Goal: Obtain resource: Obtain resource

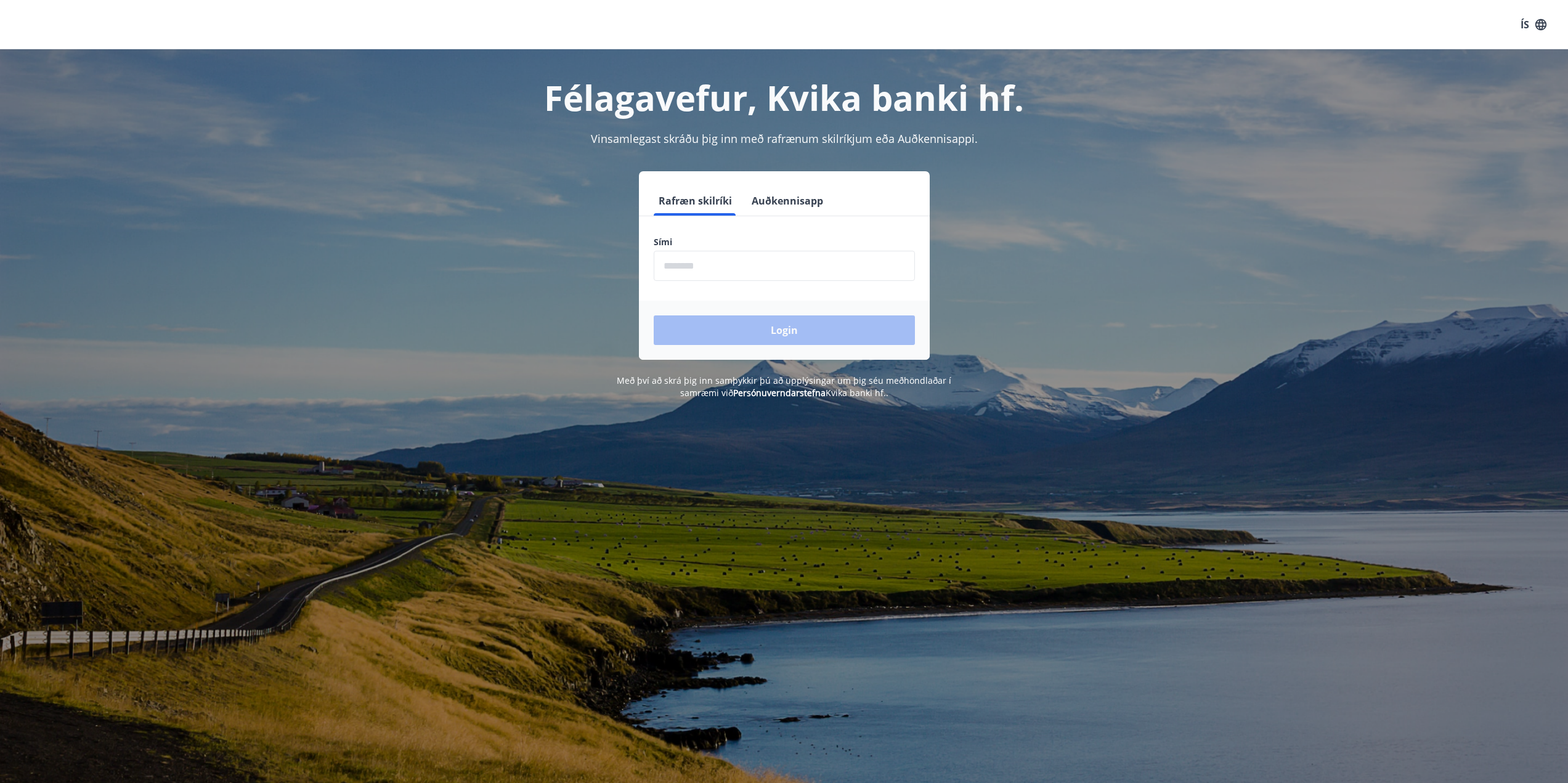
click at [804, 270] on input "phone" at bounding box center [784, 266] width 261 height 30
type input "********"
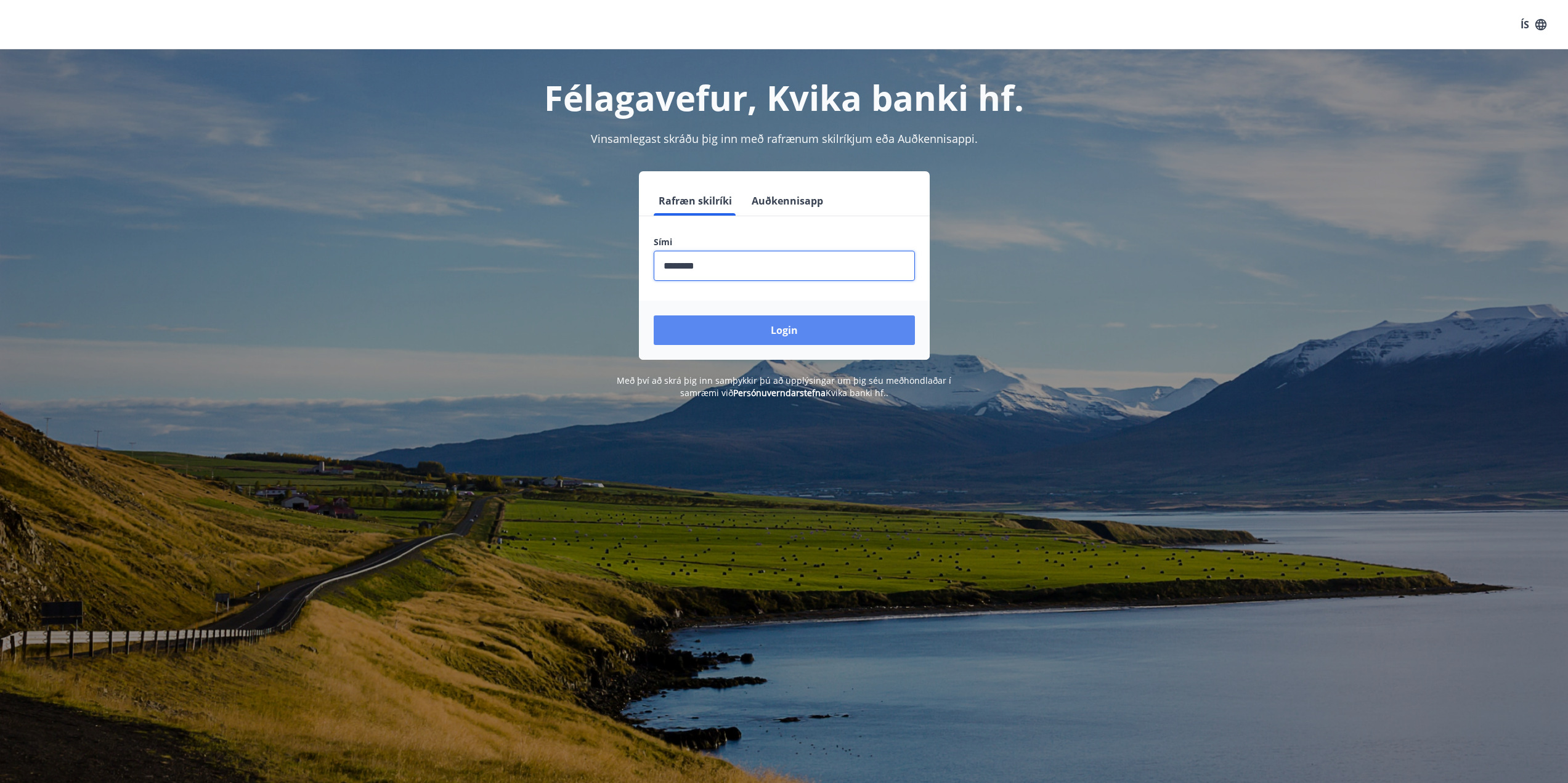
click at [815, 329] on button "Login" at bounding box center [784, 329] width 261 height 30
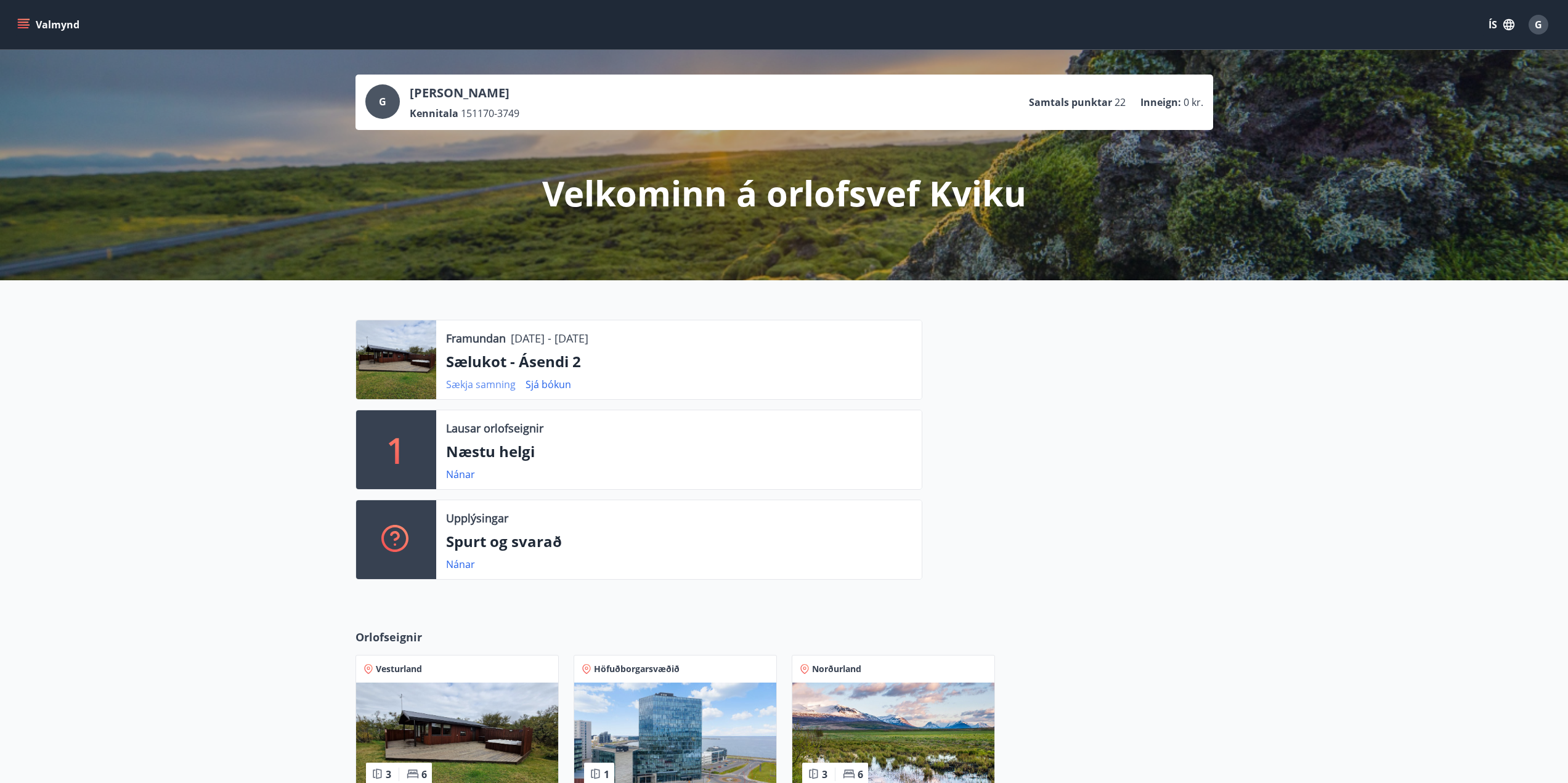
click at [460, 385] on link "Sækja samning" at bounding box center [481, 384] width 70 height 14
click at [424, 358] on div at bounding box center [396, 359] width 80 height 79
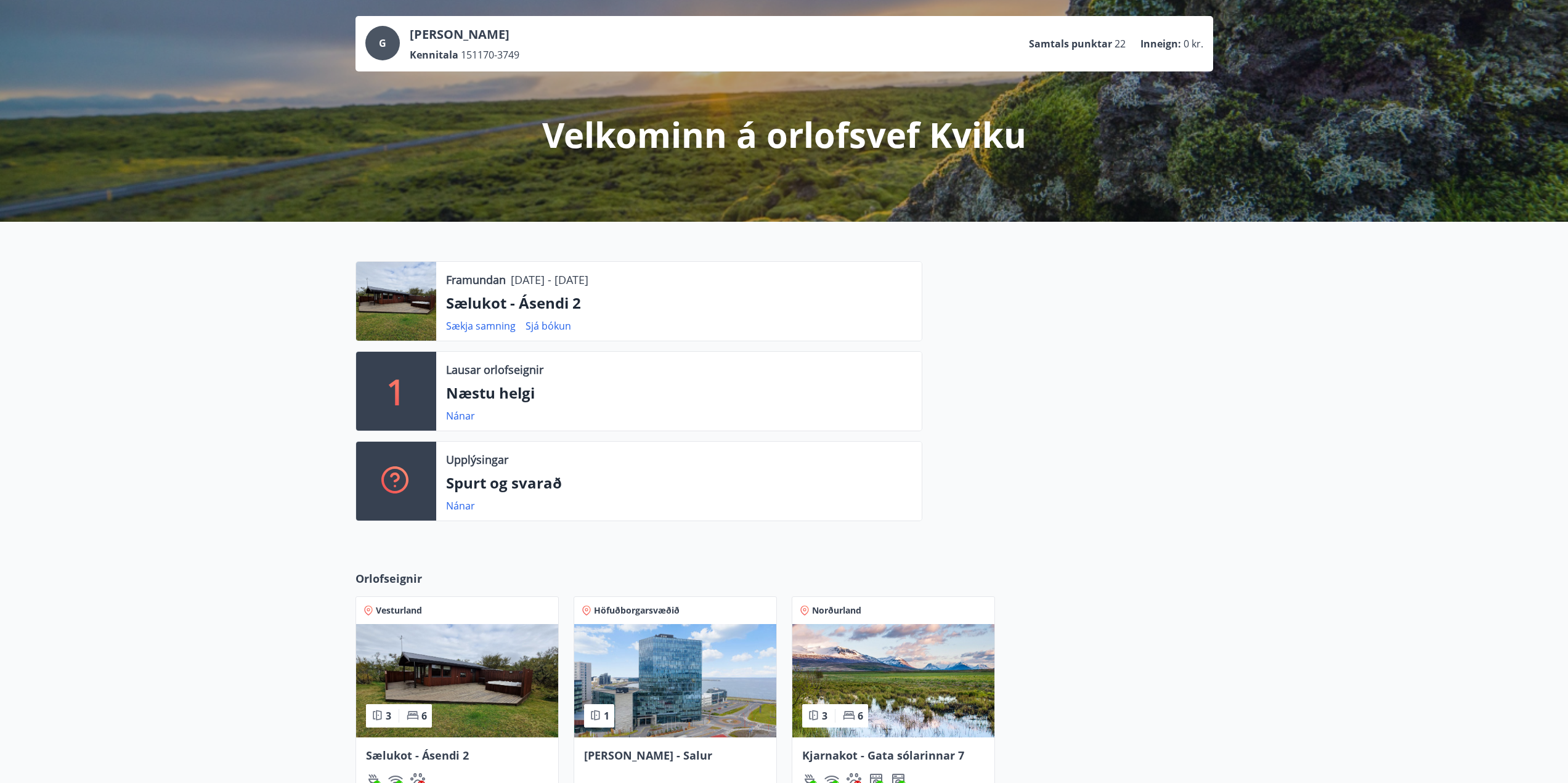
scroll to position [61, 0]
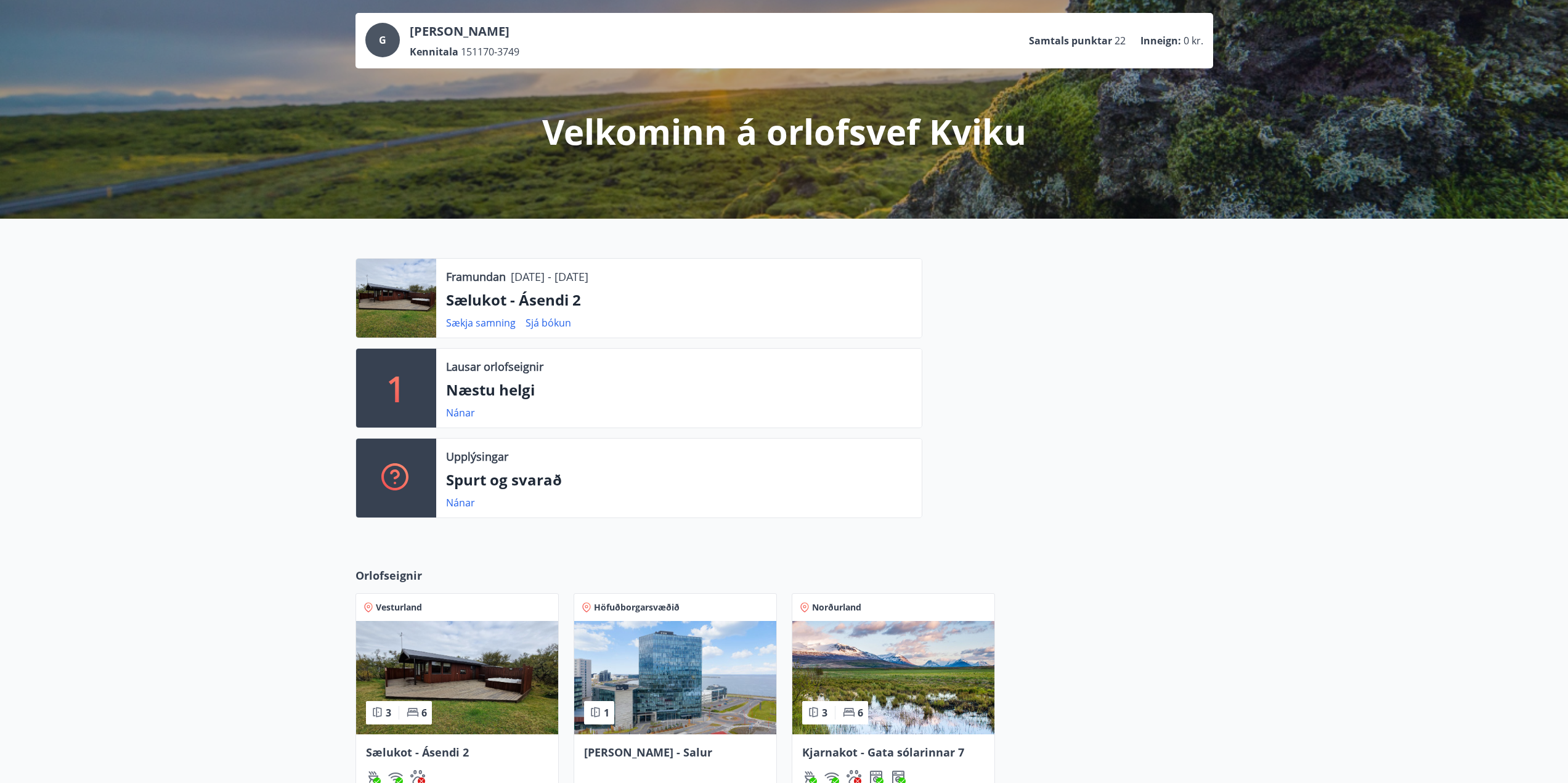
click at [422, 681] on img at bounding box center [457, 677] width 202 height 113
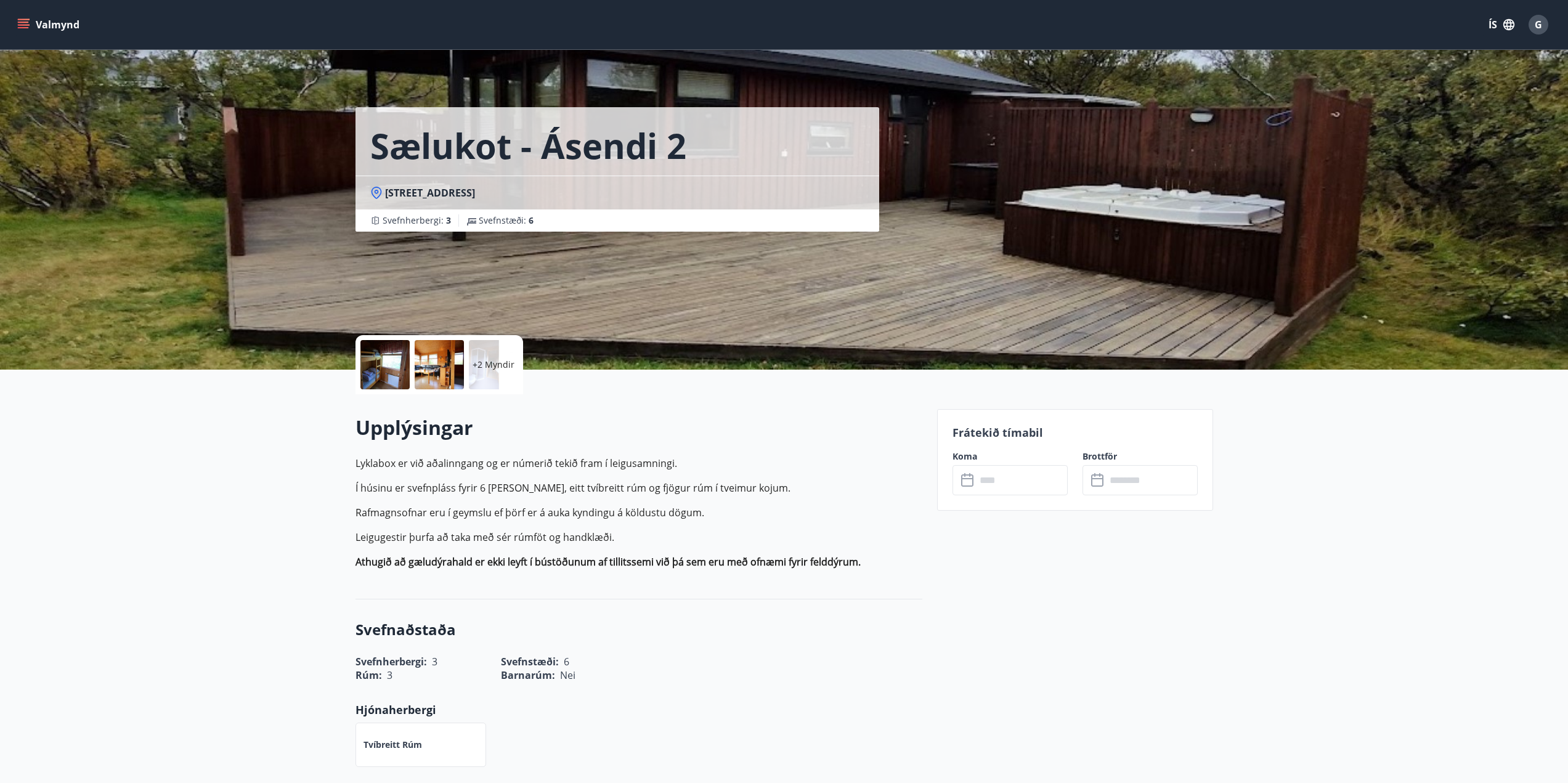
click at [394, 363] on div at bounding box center [385, 365] width 49 height 49
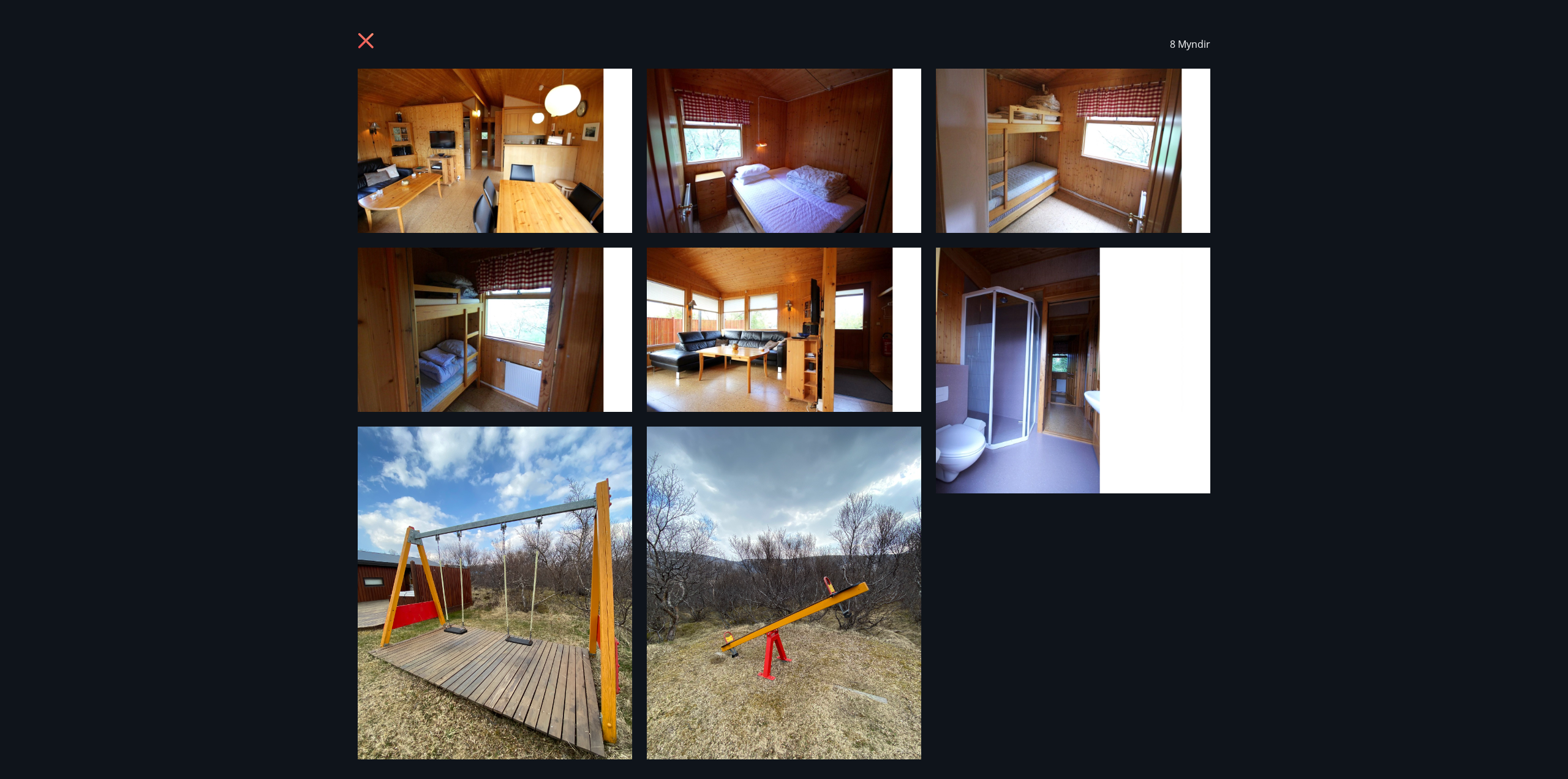
click at [509, 182] on img at bounding box center [495, 151] width 275 height 164
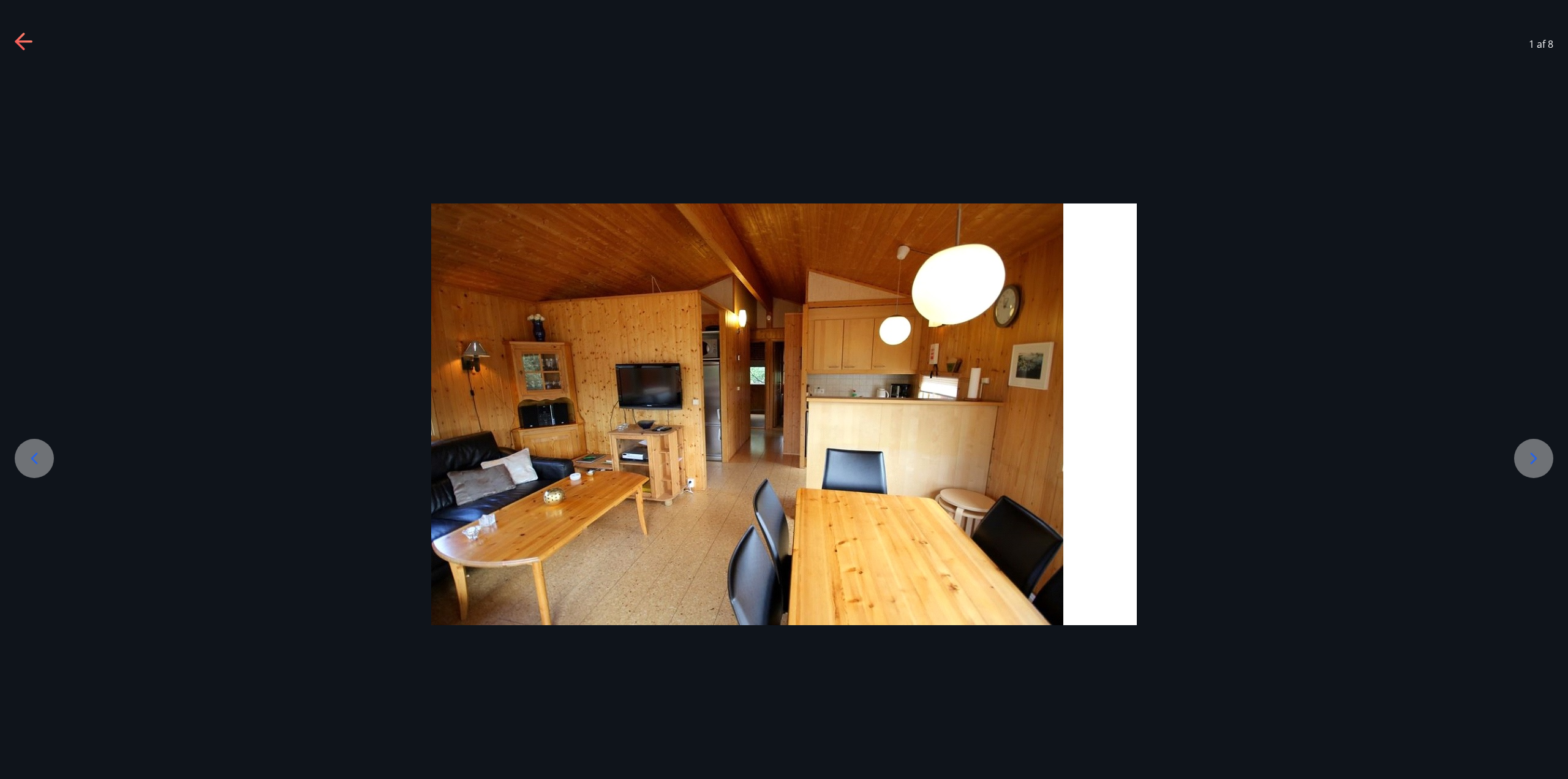
click at [1534, 455] on icon at bounding box center [1533, 458] width 19 height 19
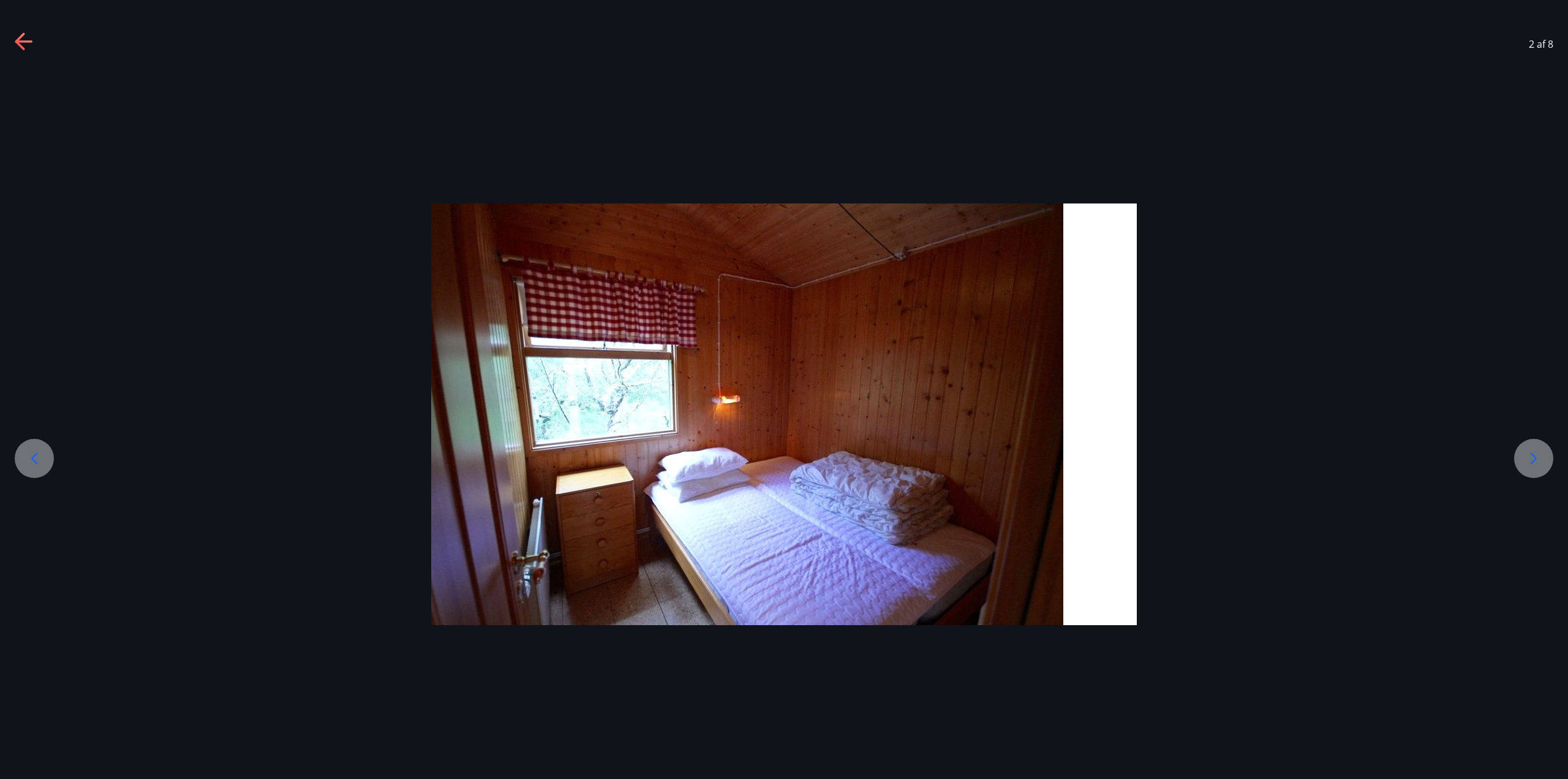
click at [1534, 455] on icon at bounding box center [1533, 458] width 19 height 19
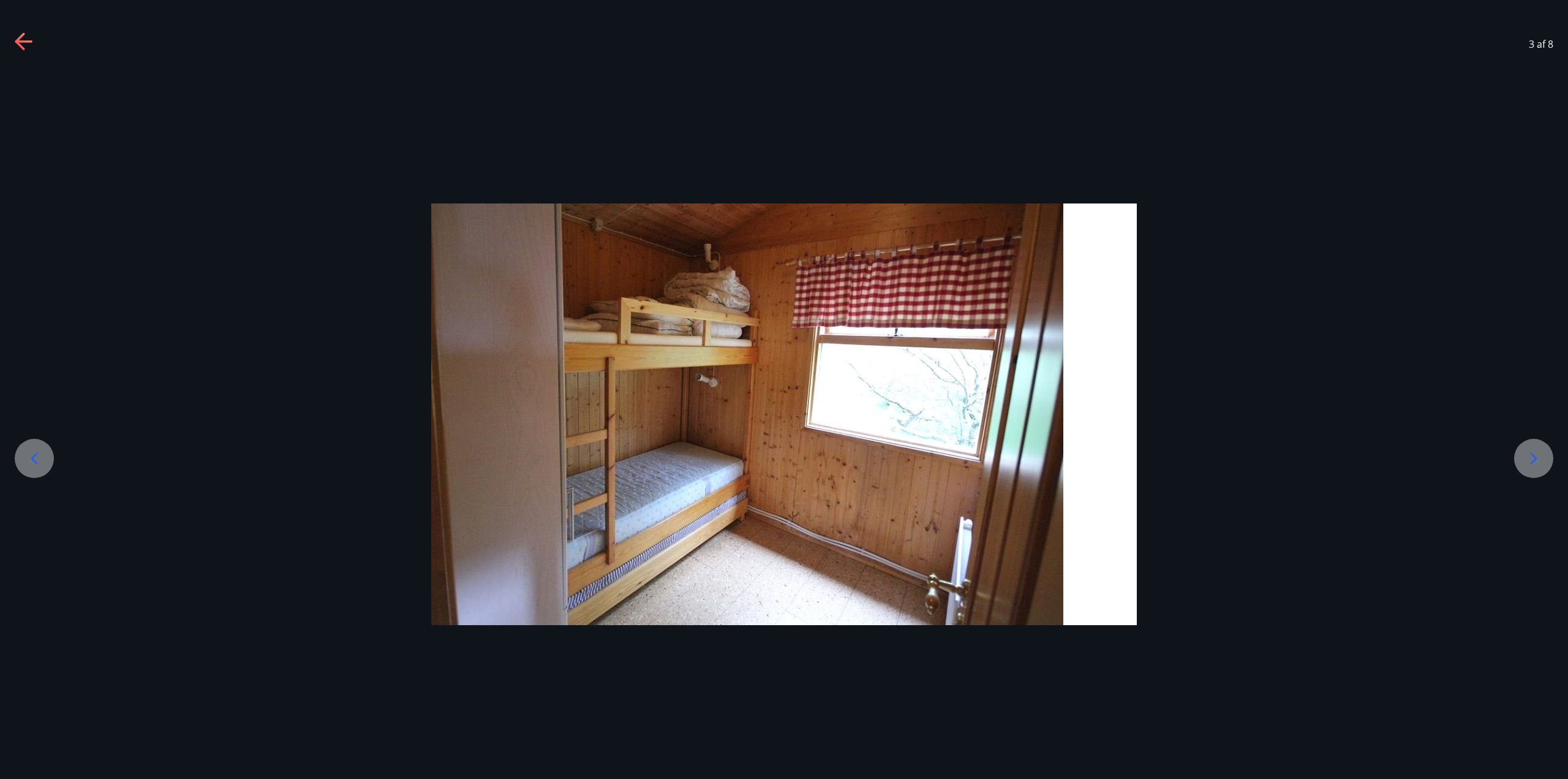
click at [1534, 455] on icon at bounding box center [1533, 458] width 19 height 19
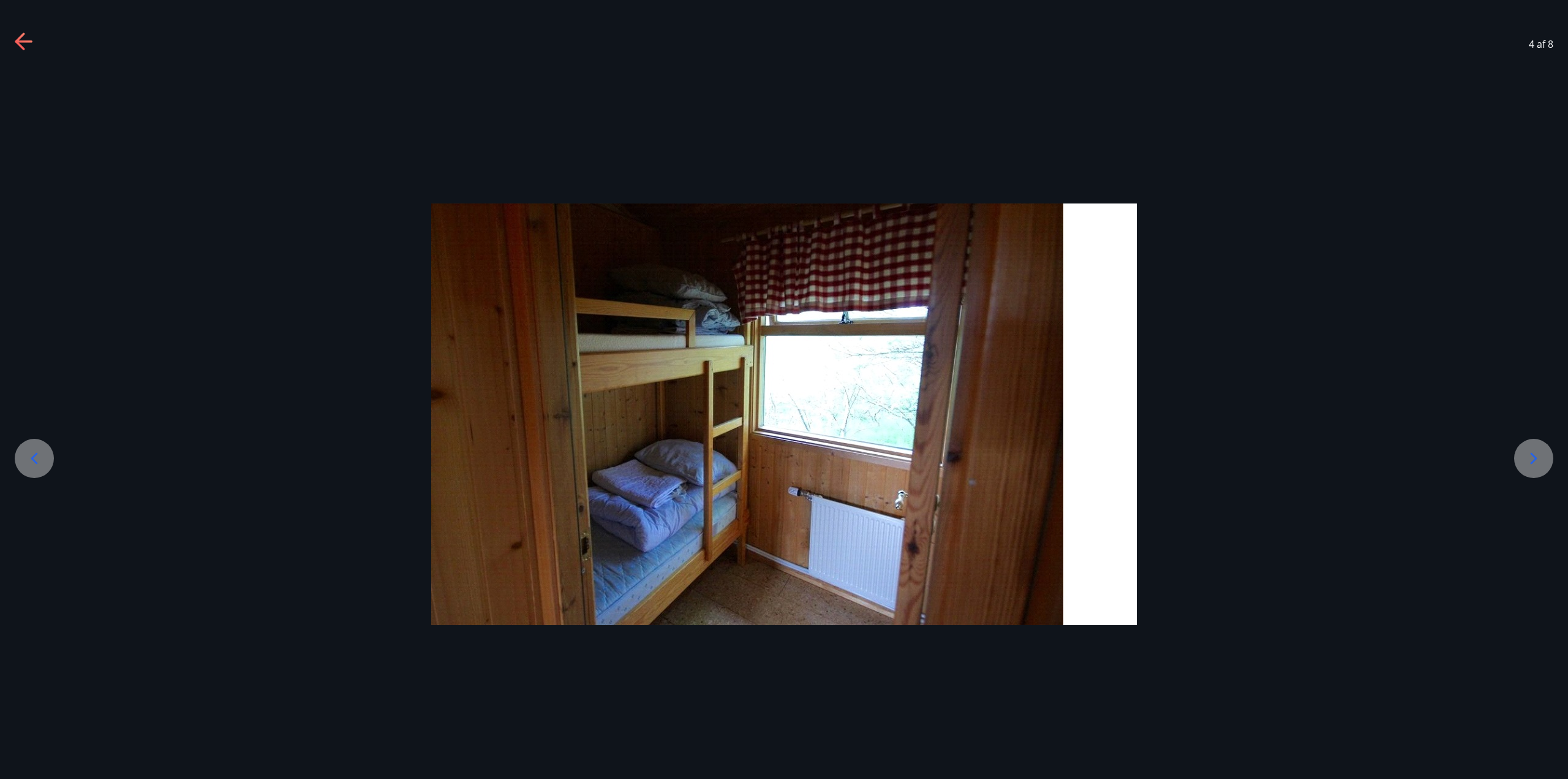
click at [23, 42] on icon at bounding box center [24, 41] width 17 height 2
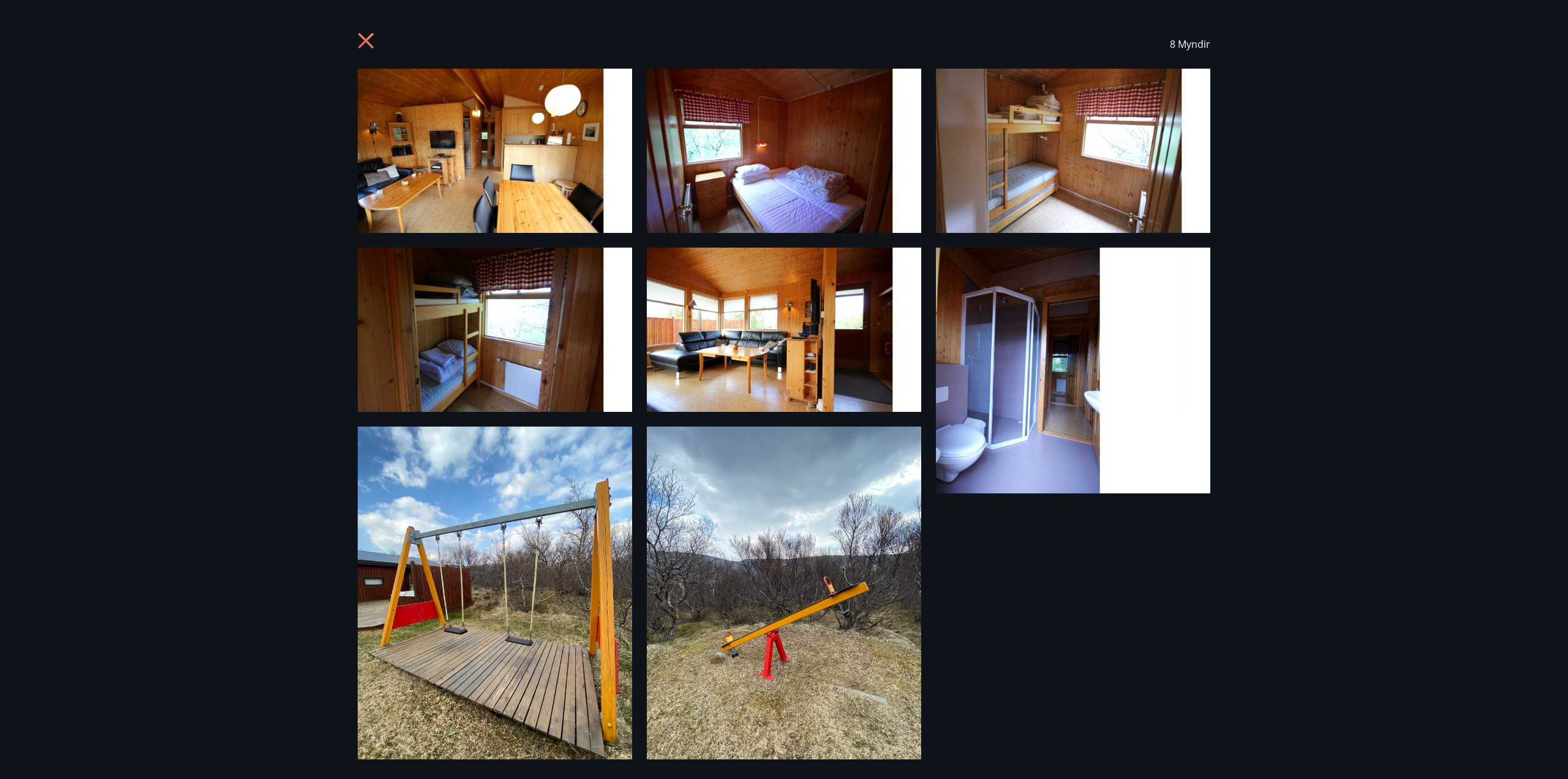
click at [364, 46] on icon at bounding box center [367, 42] width 19 height 19
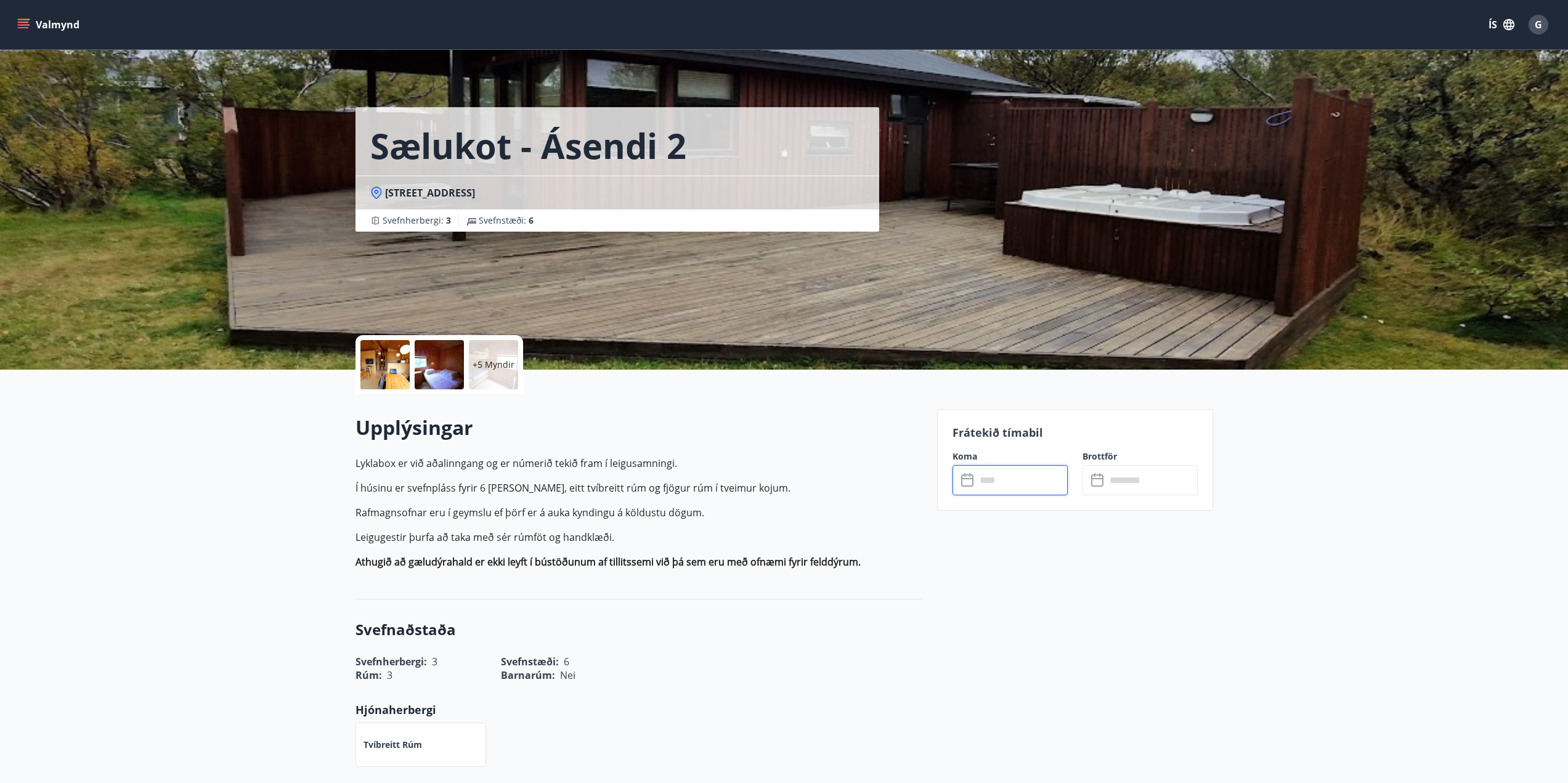
click at [984, 472] on input "text" at bounding box center [1021, 480] width 92 height 30
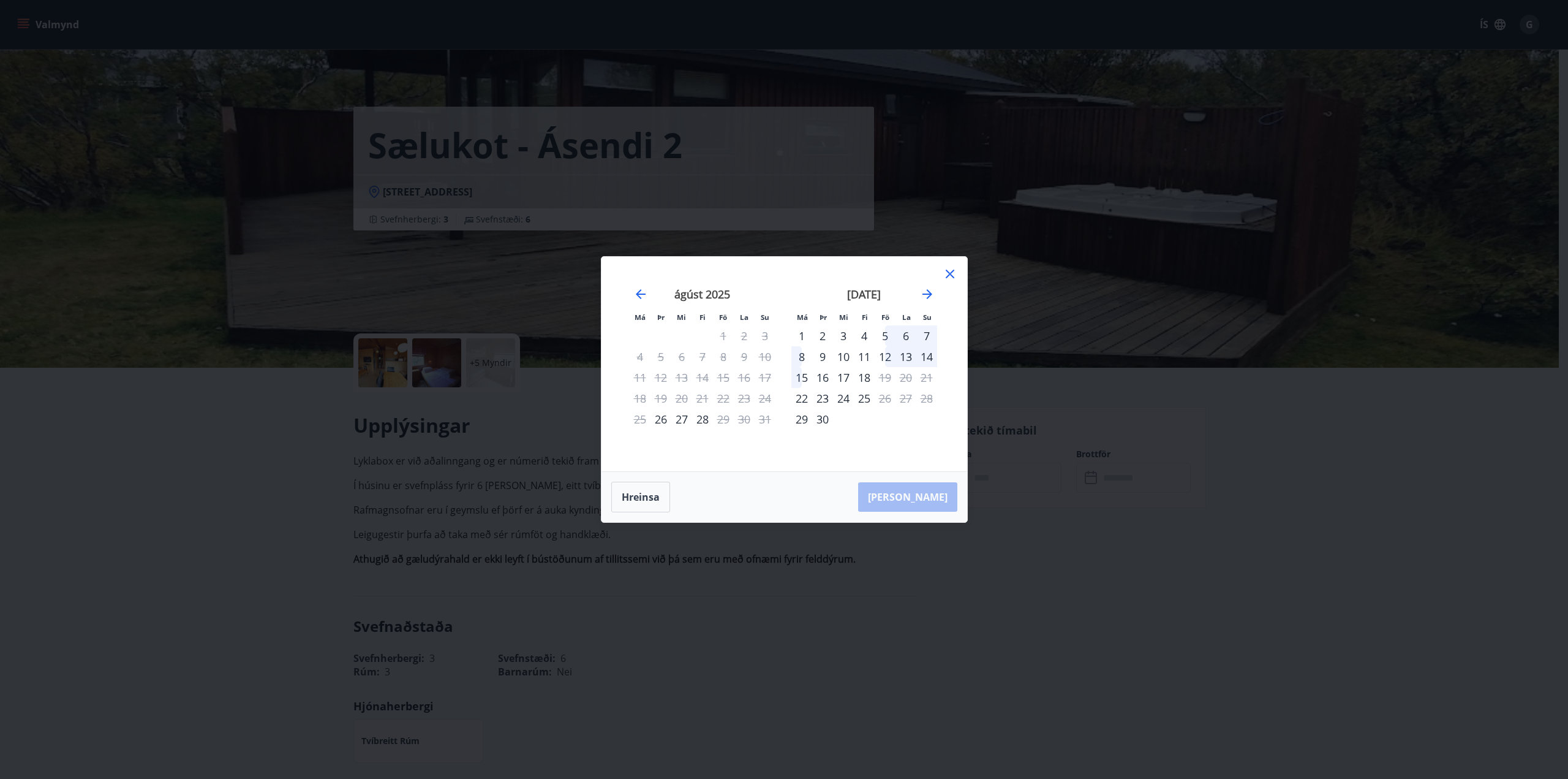
click at [885, 357] on div "12" at bounding box center [885, 357] width 21 height 21
click at [804, 374] on div "15" at bounding box center [802, 377] width 21 height 21
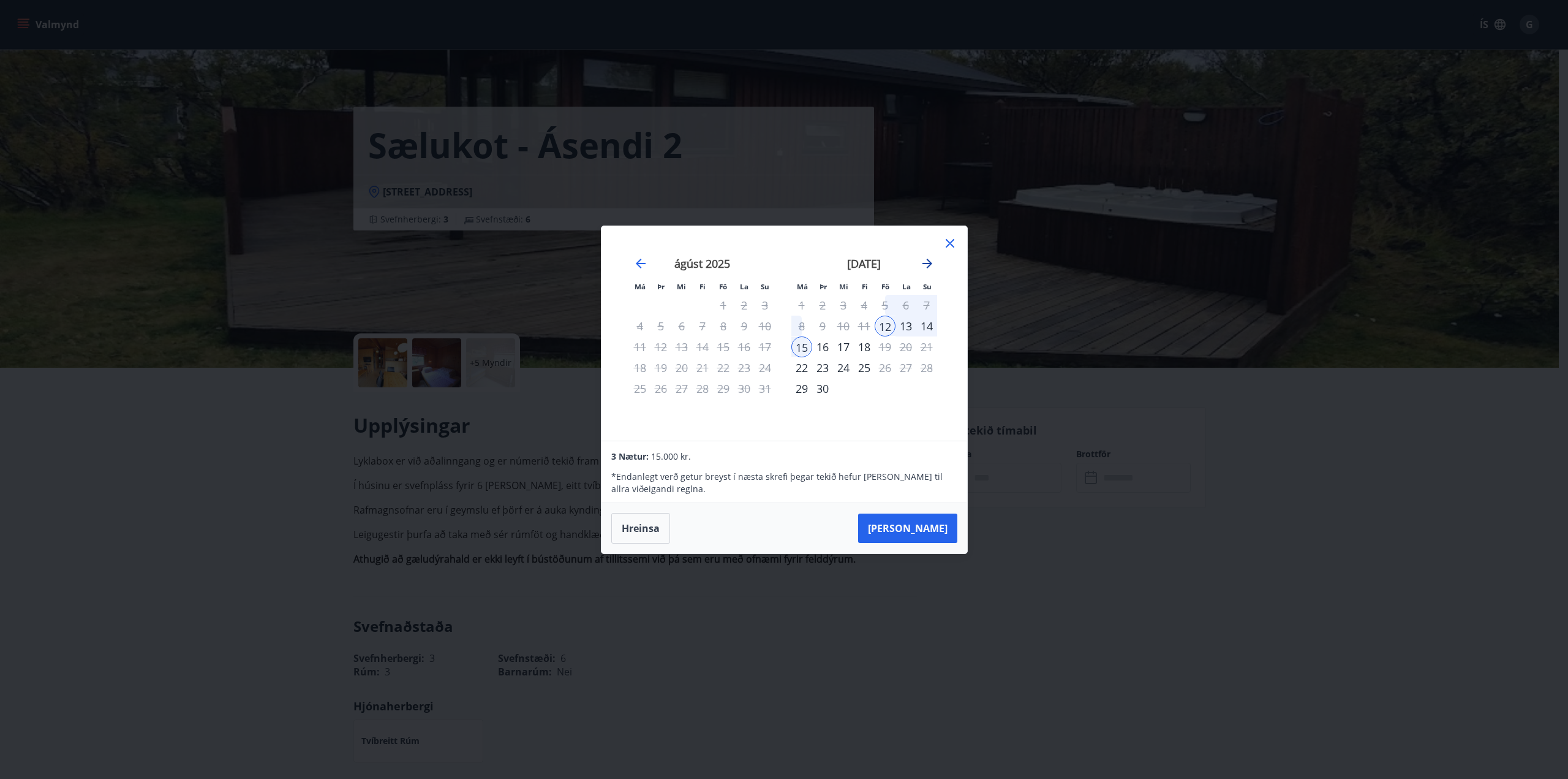
click at [933, 265] on icon "Move forward to switch to the next month." at bounding box center [927, 263] width 15 height 15
click at [930, 261] on icon "Move forward to switch to the next month." at bounding box center [928, 264] width 10 height 10
click at [954, 246] on icon at bounding box center [950, 243] width 15 height 15
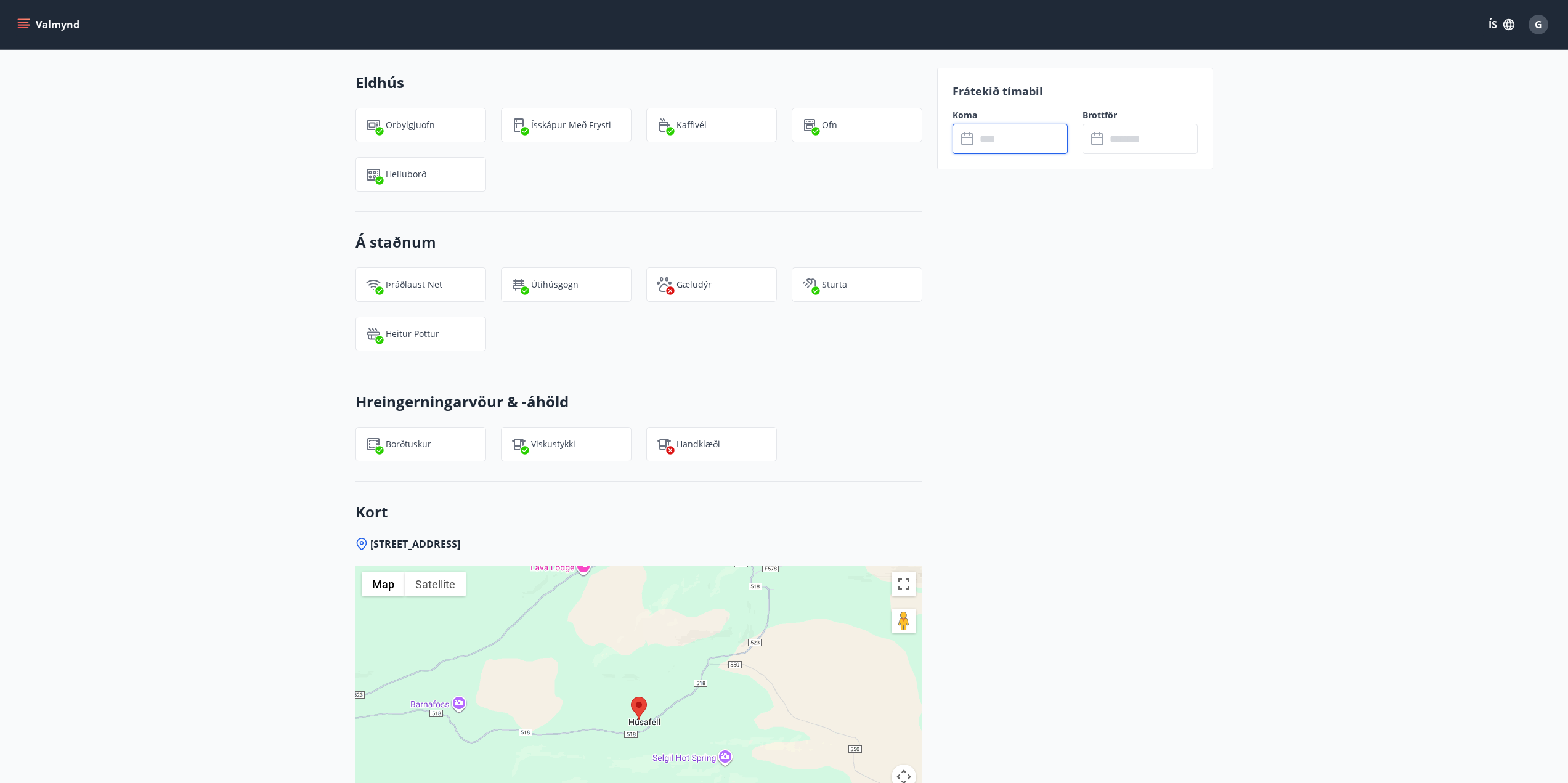
scroll to position [1047, 0]
